Goal: Information Seeking & Learning: Learn about a topic

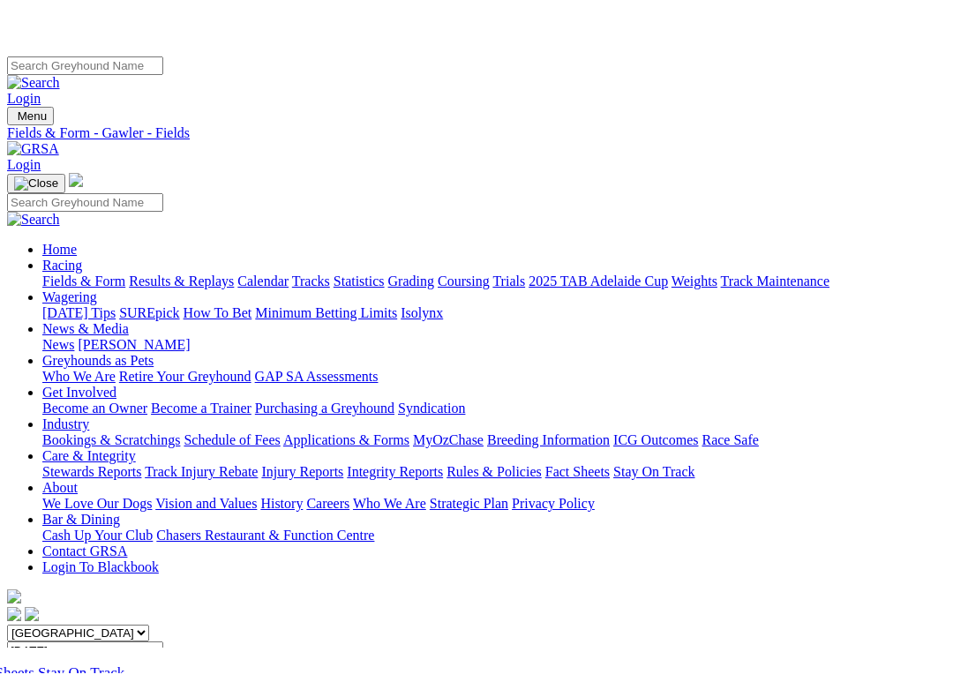
scroll to position [209, 0]
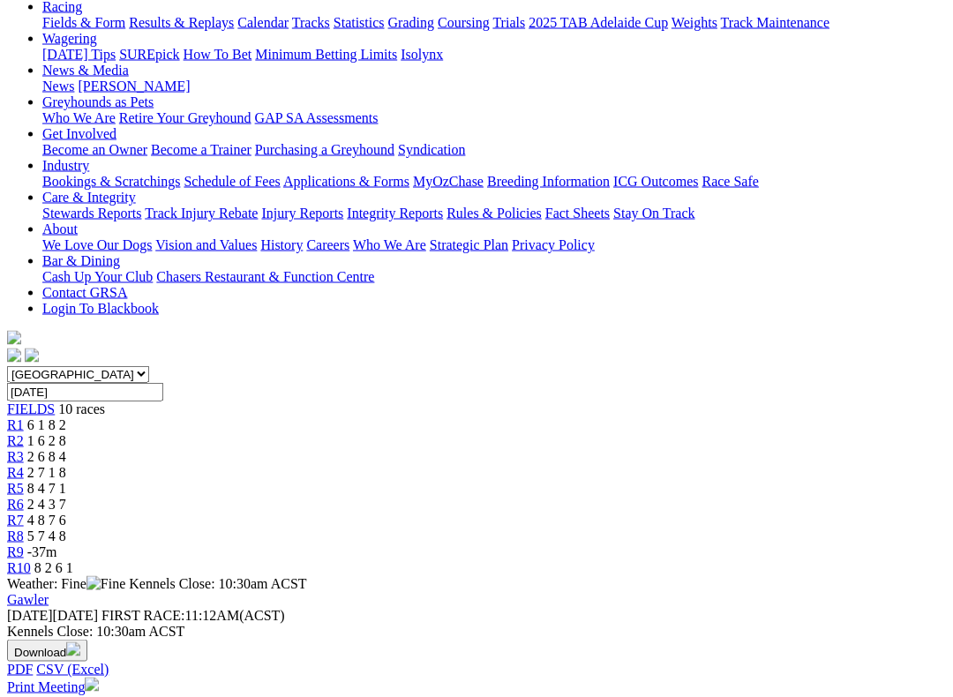
click at [24, 418] on span "R1" at bounding box center [15, 425] width 17 height 15
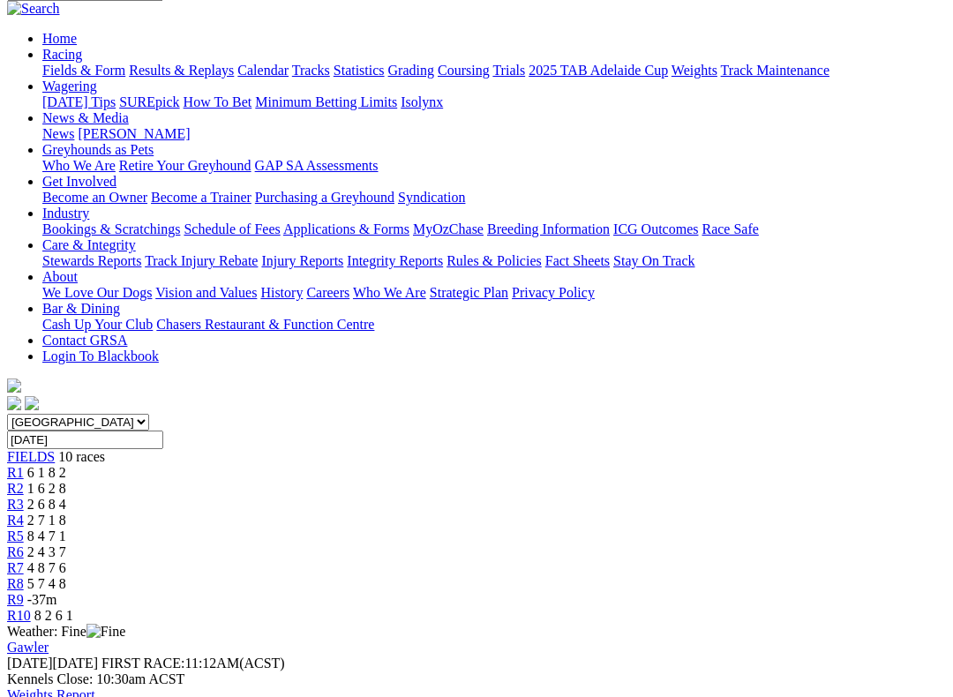
scroll to position [166, 0]
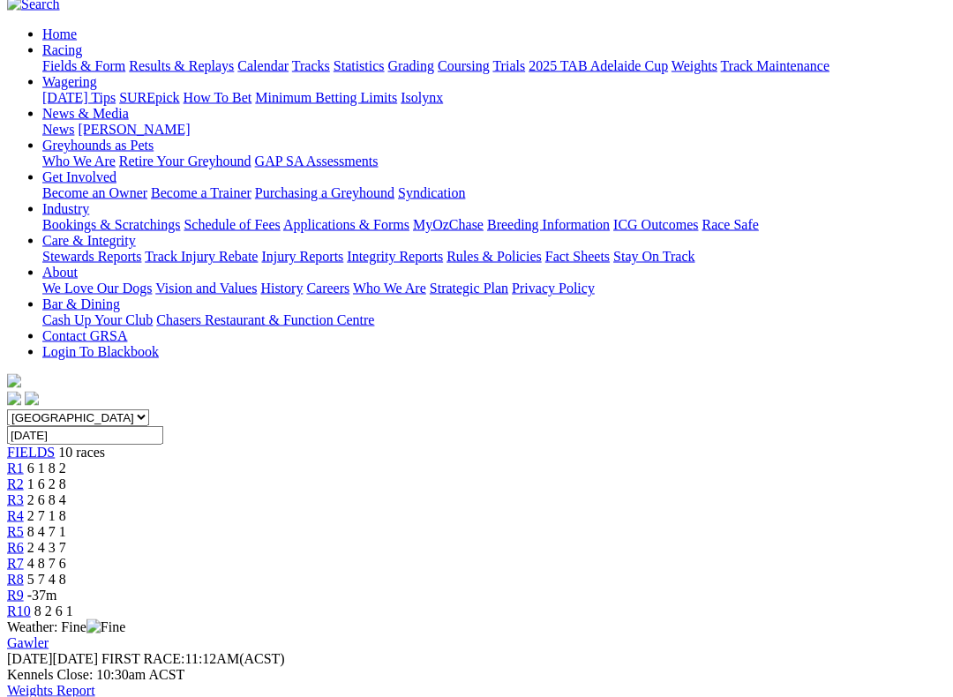
click at [24, 477] on span "R2" at bounding box center [15, 484] width 17 height 15
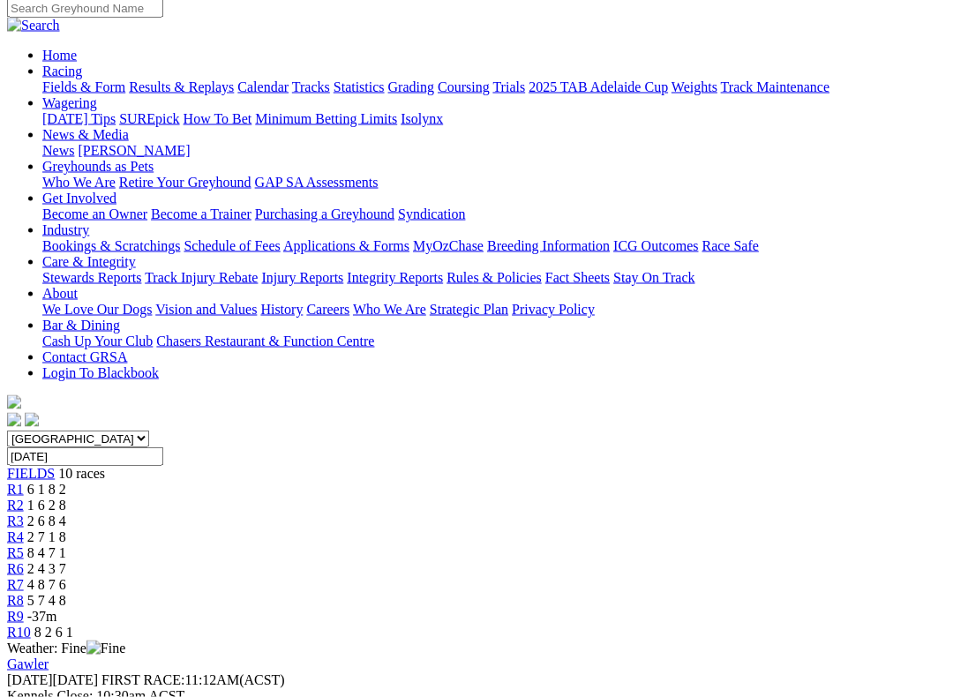
scroll to position [169, 0]
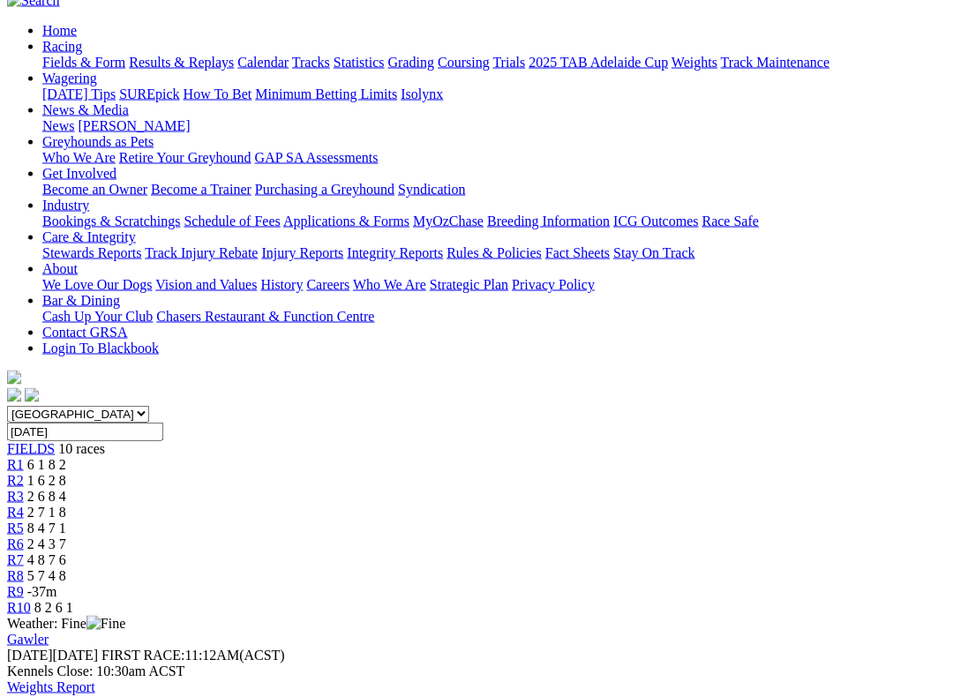
click at [24, 489] on span "R3" at bounding box center [15, 496] width 17 height 15
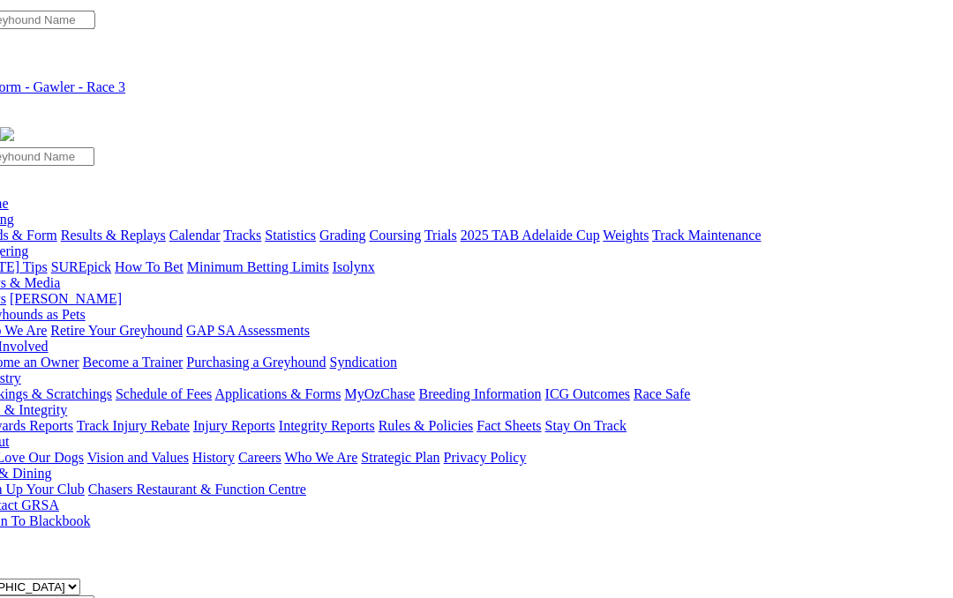
scroll to position [0, 72]
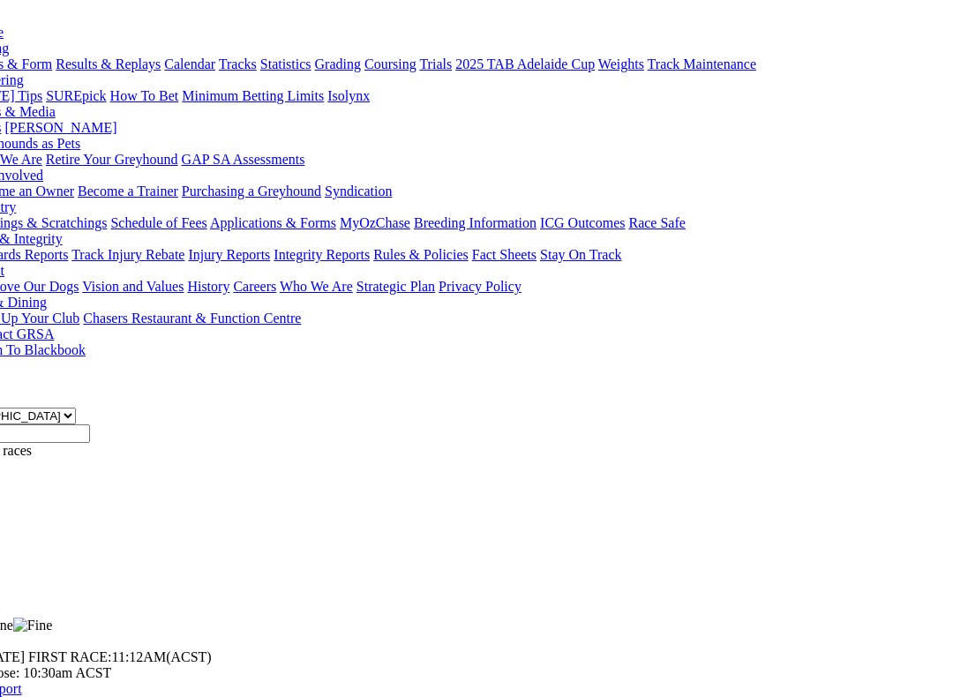
scroll to position [188, 73]
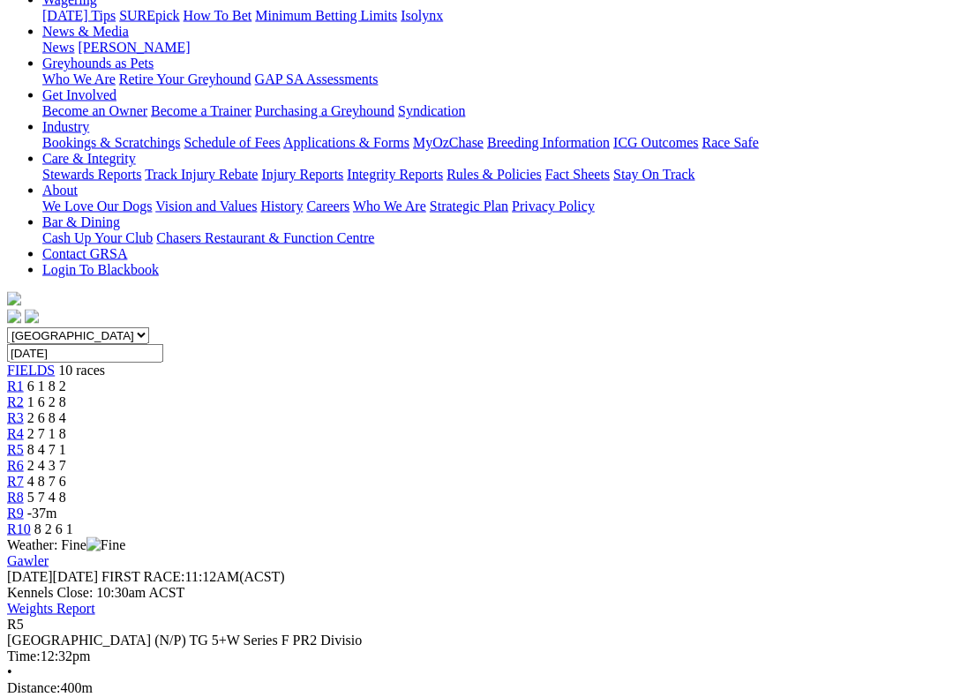
scroll to position [249, 0]
click at [24, 457] on span "R6" at bounding box center [15, 464] width 17 height 15
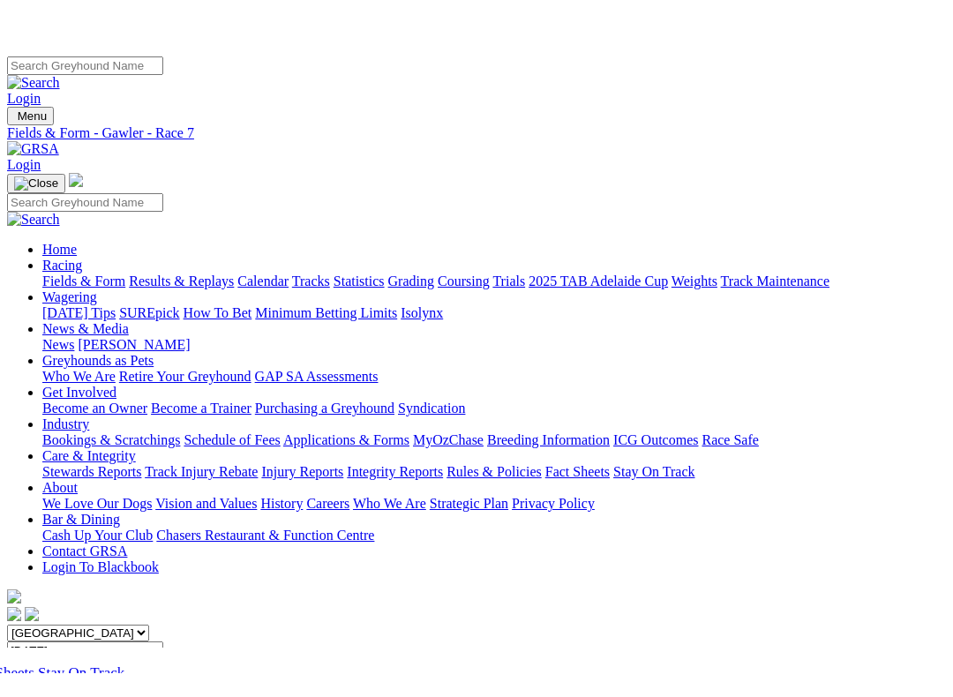
scroll to position [231, 0]
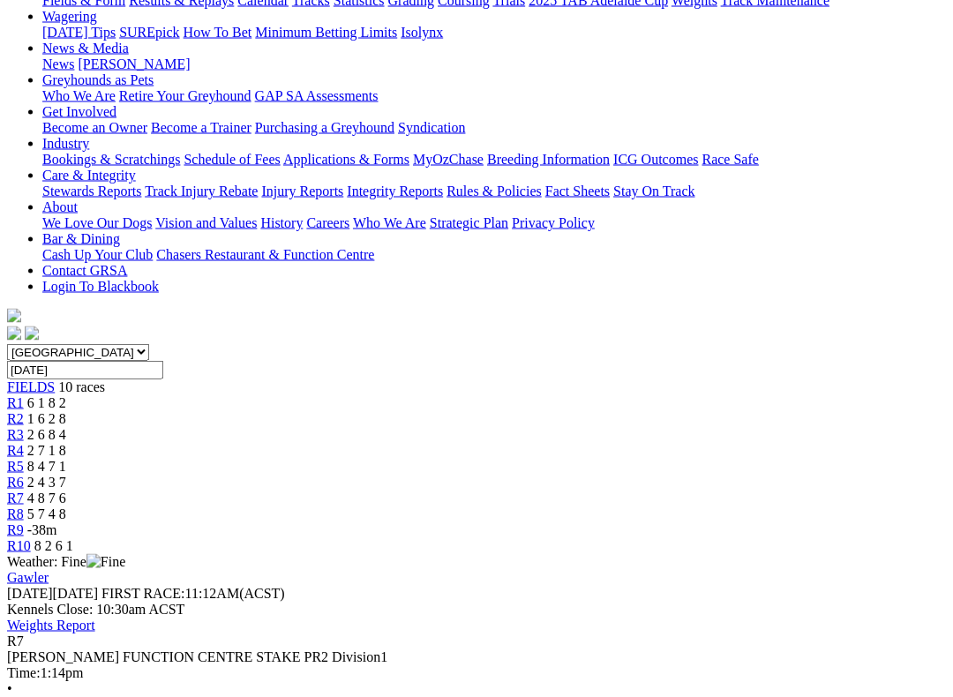
click at [24, 507] on link "R8" at bounding box center [15, 514] width 17 height 15
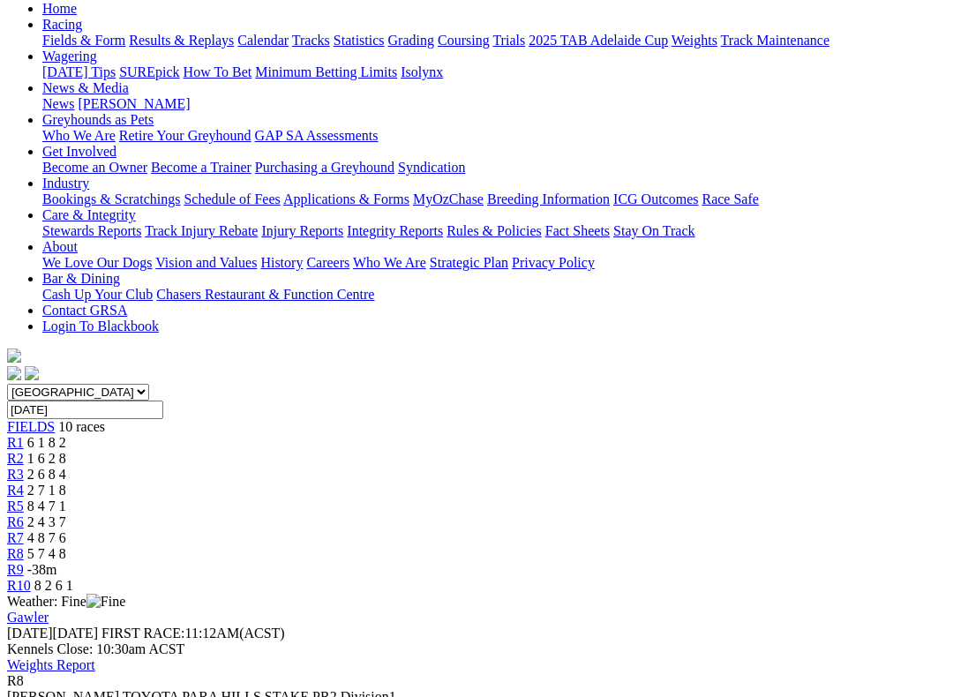
scroll to position [198, 0]
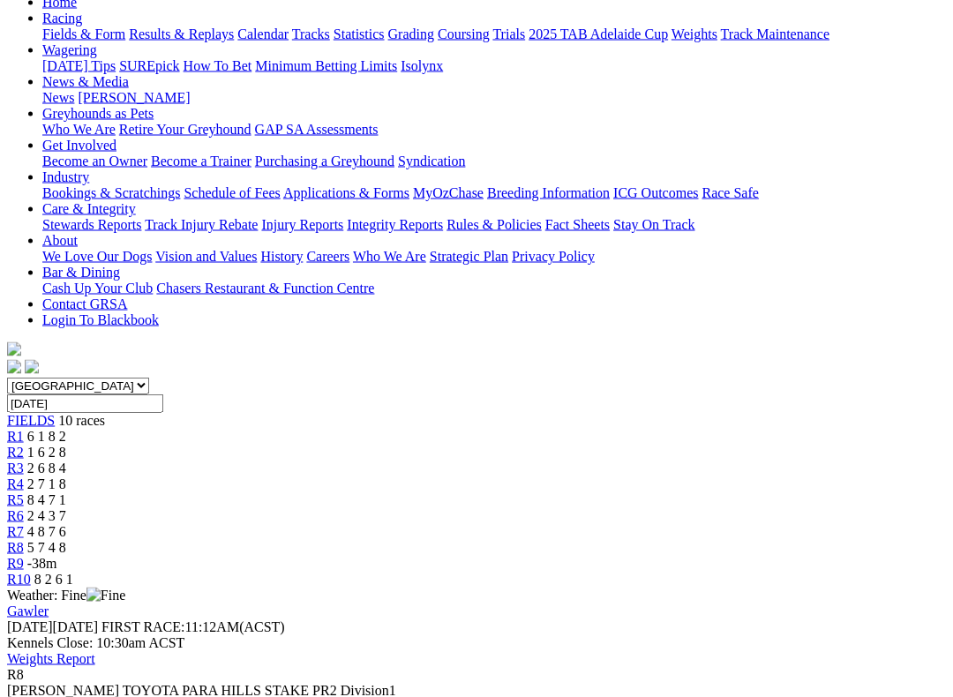
click at [57, 556] on span "-38m" at bounding box center [42, 563] width 30 height 15
